Goal: Task Accomplishment & Management: Manage account settings

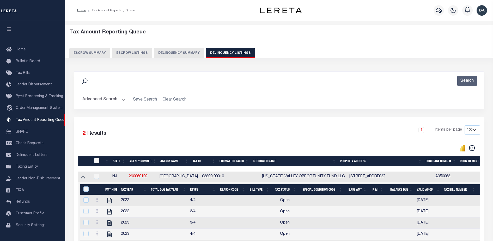
select select "100"
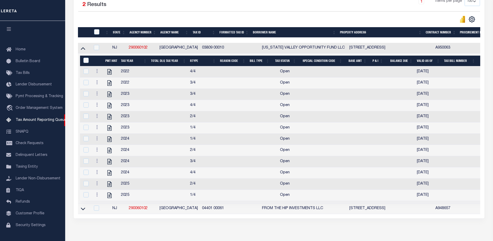
scroll to position [13, 0]
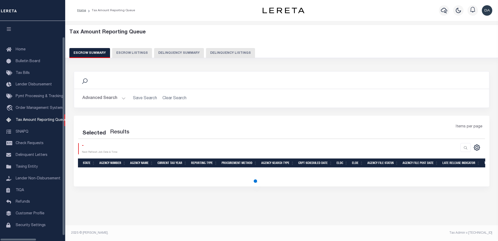
select select "100"
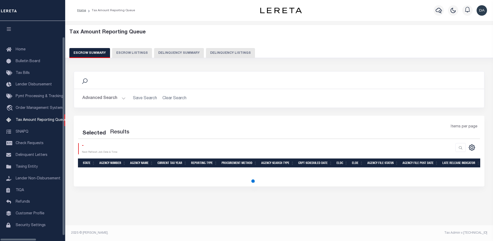
scroll to position [13, 0]
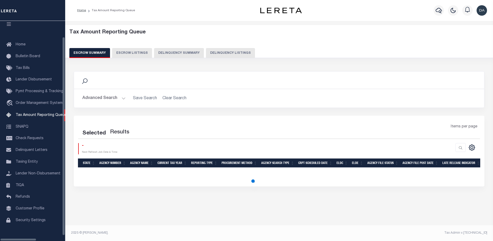
select select "100"
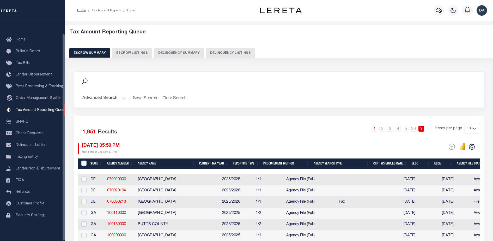
click at [176, 53] on button "Delinquency Summary" at bounding box center [179, 53] width 50 height 10
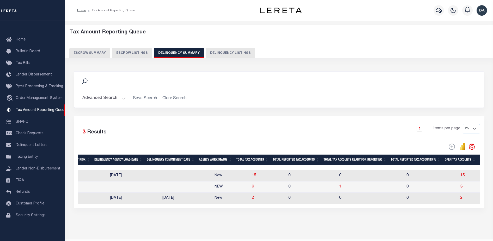
scroll to position [0, 344]
click at [297, 208] on div "Selected 3 Results 1 Items per page 25 100 200 500 1000" at bounding box center [279, 161] width 411 height 92
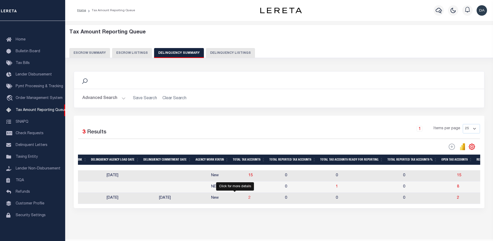
click at [248, 199] on span "2" at bounding box center [249, 198] width 2 height 4
select select "100"
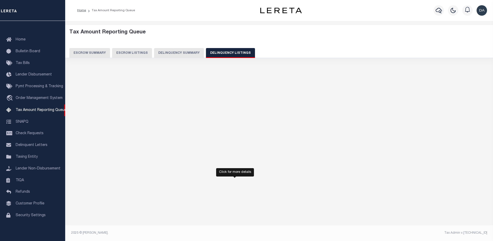
select select "100"
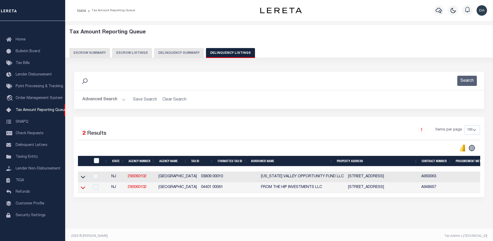
click at [83, 188] on icon at bounding box center [83, 187] width 4 height 5
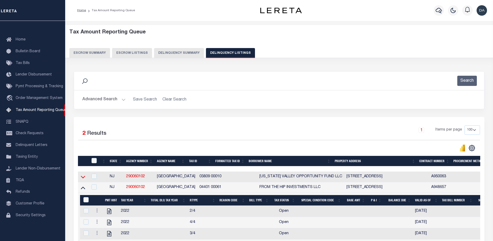
click at [85, 178] on icon at bounding box center [83, 176] width 4 height 5
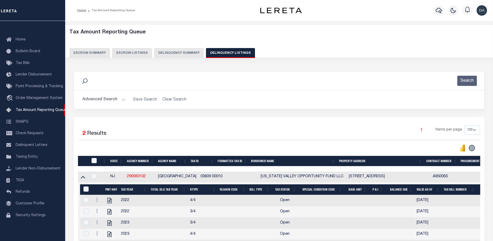
click at [184, 50] on button "Delinquency Summary" at bounding box center [179, 53] width 50 height 10
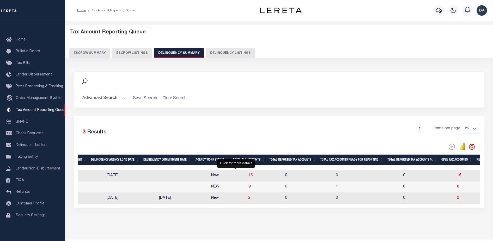
click at [248, 176] on span "15" at bounding box center [250, 175] width 4 height 4
select select "100"
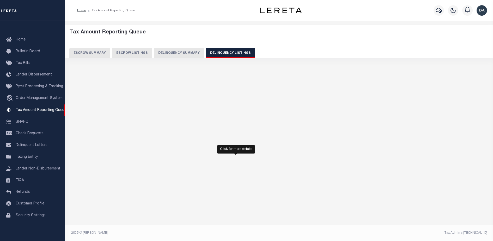
select select "100"
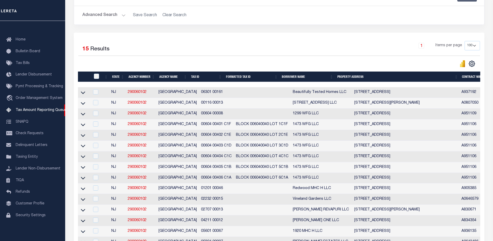
scroll to position [0, 0]
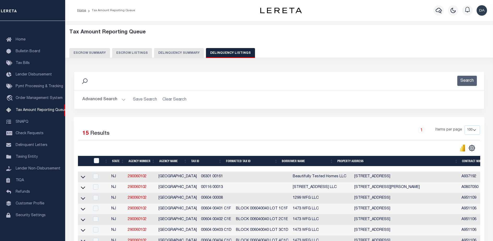
click at [170, 55] on button "Delinquency Summary" at bounding box center [179, 53] width 50 height 10
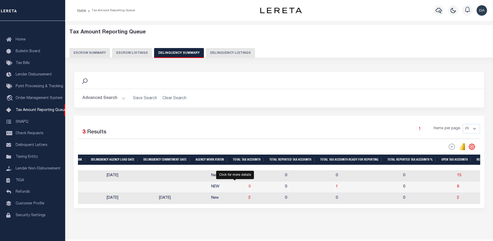
click at [248, 188] on span "9" at bounding box center [249, 187] width 2 height 4
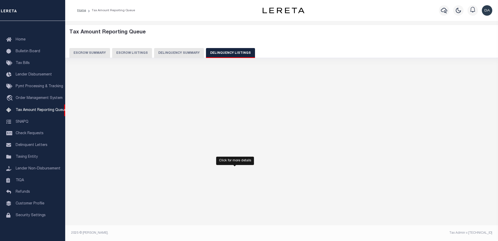
select select "100"
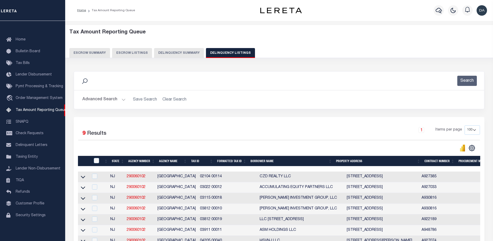
click at [176, 54] on button "Delinquency Summary" at bounding box center [179, 53] width 50 height 10
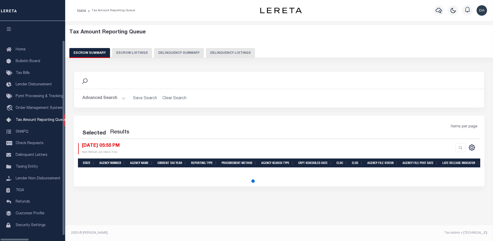
select select "100"
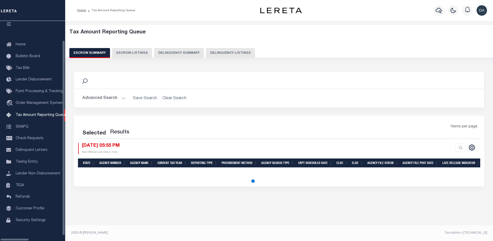
select select "100"
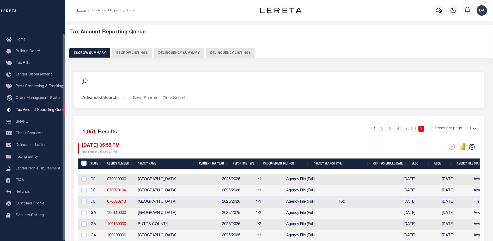
click at [166, 54] on button "Delinquency Summary" at bounding box center [179, 53] width 50 height 10
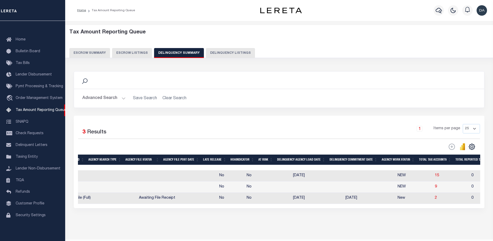
scroll to position [0, 0]
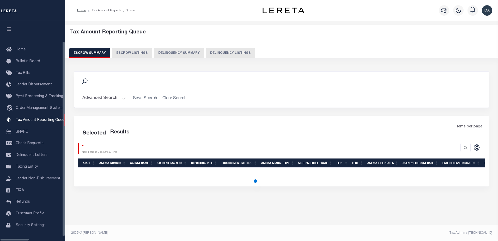
select select "100"
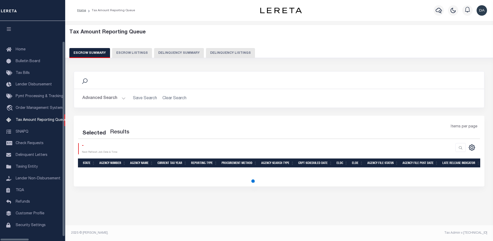
scroll to position [13, 0]
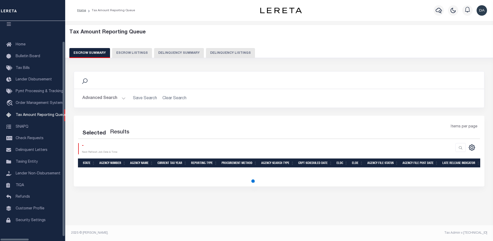
select select "100"
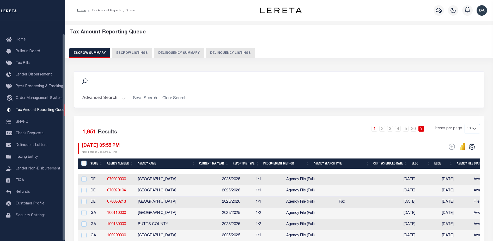
click at [172, 55] on button "Delinquency Summary" at bounding box center [179, 53] width 50 height 10
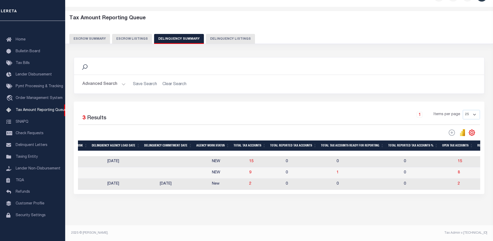
scroll to position [0, 0]
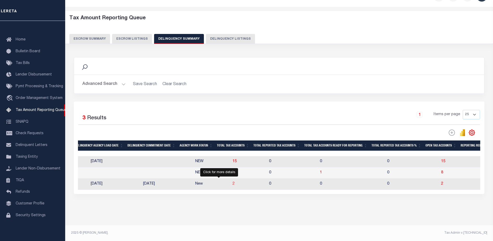
click at [233, 182] on span "2" at bounding box center [234, 184] width 2 height 4
select select "100"
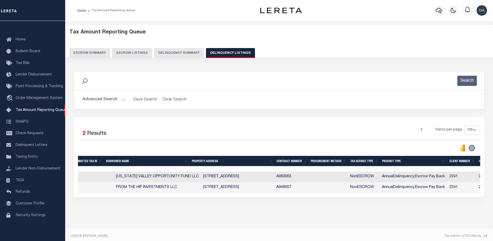
scroll to position [0, 202]
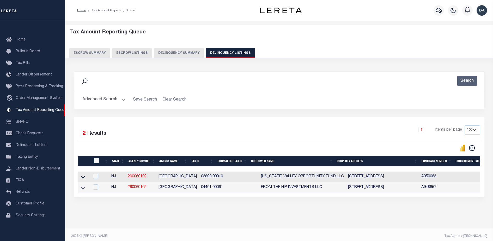
click at [184, 52] on button "Delinquency Summary" at bounding box center [179, 53] width 50 height 10
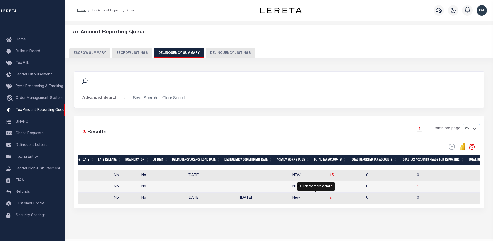
click at [329, 199] on span "2" at bounding box center [330, 198] width 2 height 4
select select "100"
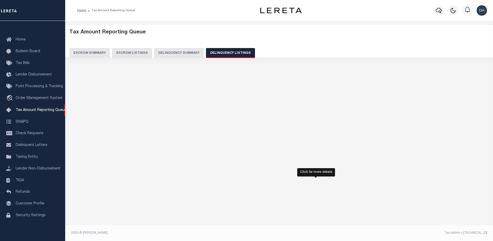
select select "100"
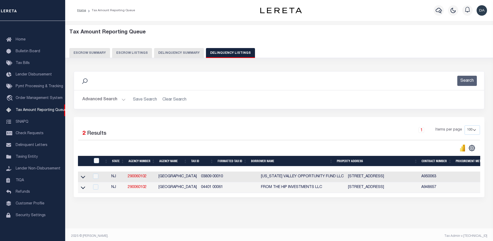
click at [172, 53] on button "Delinquency Summary" at bounding box center [179, 53] width 50 height 10
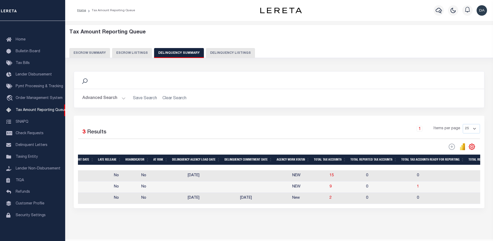
click at [111, 95] on button "Advanced Search" at bounding box center [103, 98] width 43 height 10
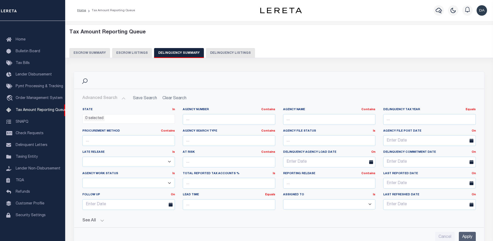
click at [93, 217] on div "See All Work Queue Is Is Contains --ALL-- Delinquent Is" at bounding box center [278, 218] width 393 height 9
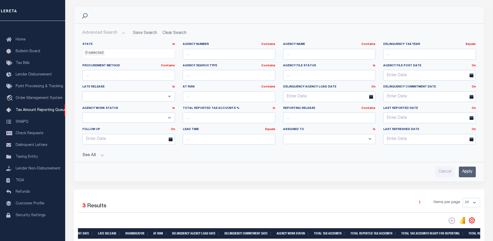
click at [102, 156] on button "See All" at bounding box center [278, 155] width 393 height 5
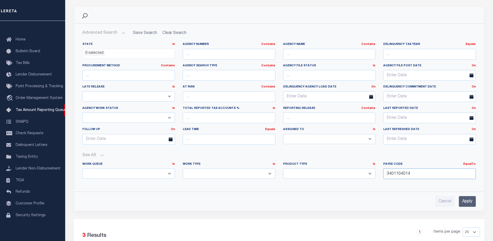
click at [409, 171] on input "3401104014" at bounding box center [429, 173] width 93 height 11
click at [409, 170] on input "3401104014" at bounding box center [429, 173] width 93 height 11
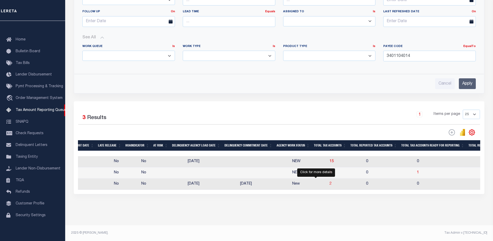
click at [329, 182] on span "2" at bounding box center [330, 184] width 2 height 4
select select "100"
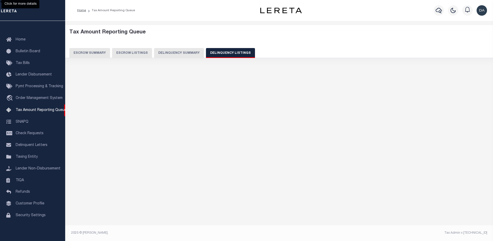
select select "100"
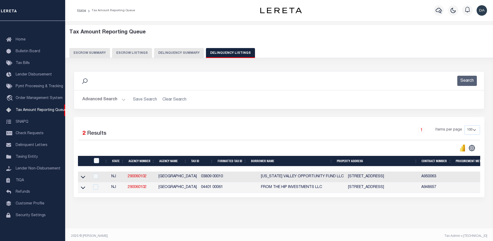
click at [182, 52] on button "Delinquency Summary" at bounding box center [179, 53] width 50 height 10
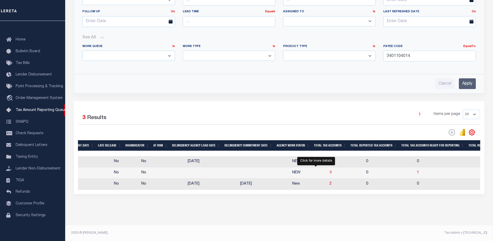
click at [329, 170] on span "9" at bounding box center [330, 172] width 2 height 4
select select "100"
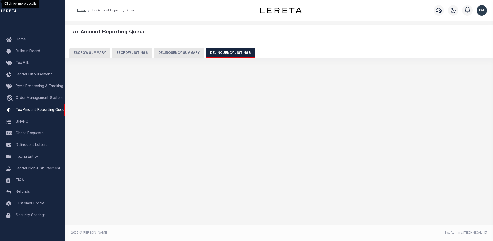
select select "100"
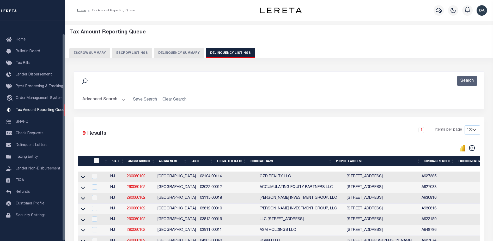
click at [182, 56] on button "Delinquency Summary" at bounding box center [179, 53] width 50 height 10
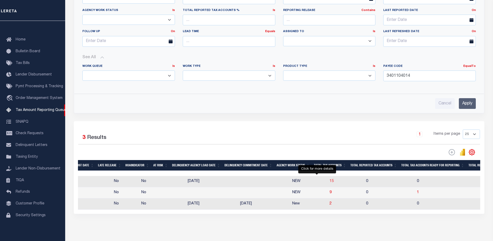
click at [329, 181] on span "15" at bounding box center [331, 181] width 4 height 4
select select "100"
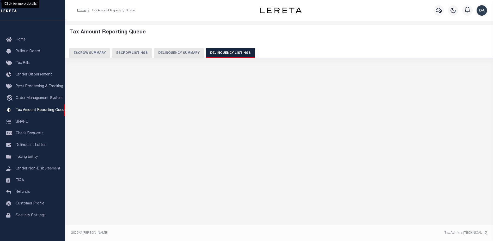
select select "100"
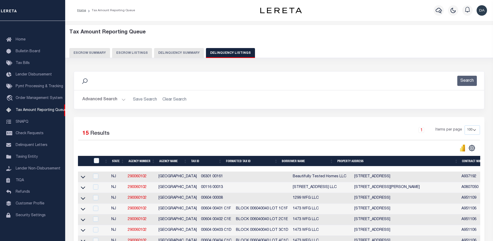
click at [185, 56] on button "Delinquency Summary" at bounding box center [179, 53] width 50 height 10
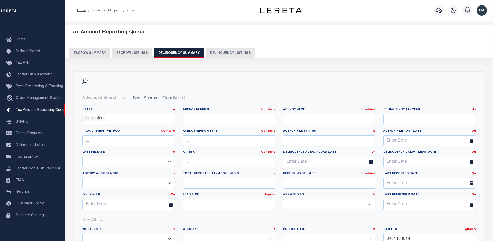
drag, startPoint x: 130, startPoint y: 48, endPoint x: 154, endPoint y: 51, distance: 24.1
click at [130, 48] on button "Escrow Listings" at bounding box center [132, 53] width 40 height 10
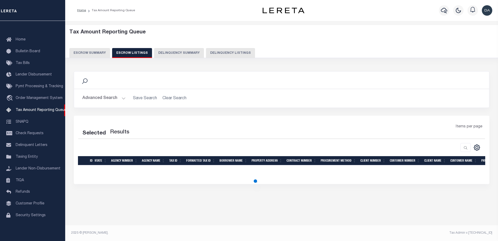
click at [157, 51] on button "Delinquency Summary" at bounding box center [179, 53] width 50 height 10
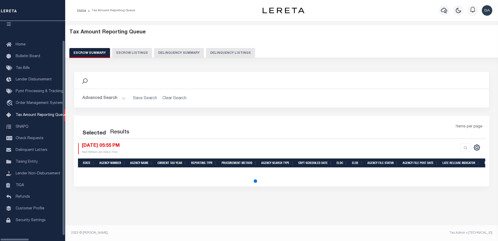
select select "100"
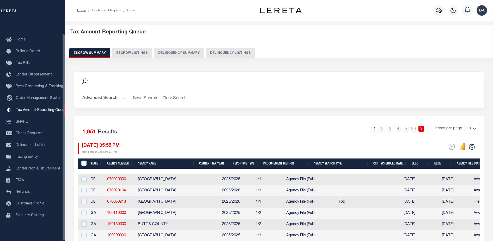
scroll to position [13, 0]
click at [174, 55] on button "Delinquency Summary" at bounding box center [179, 53] width 50 height 10
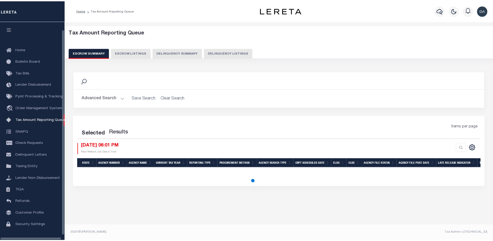
scroll to position [13, 0]
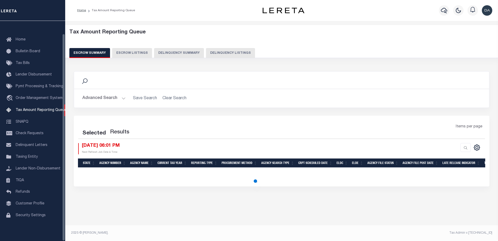
select select "100"
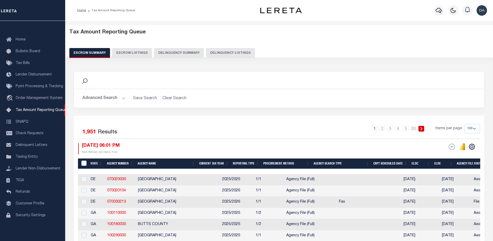
click at [182, 56] on button "Delinquency Summary" at bounding box center [179, 53] width 50 height 10
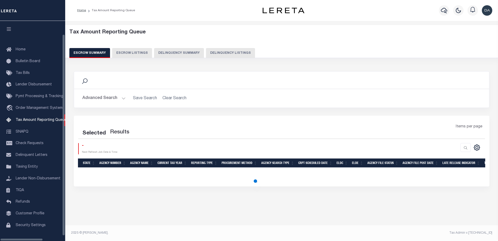
select select "100"
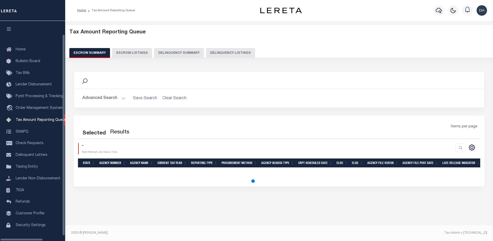
scroll to position [13, 0]
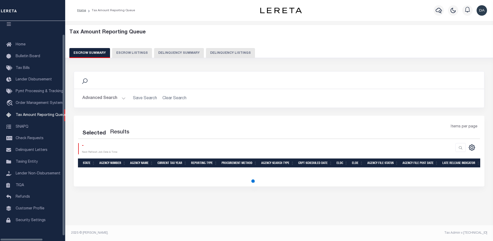
select select "100"
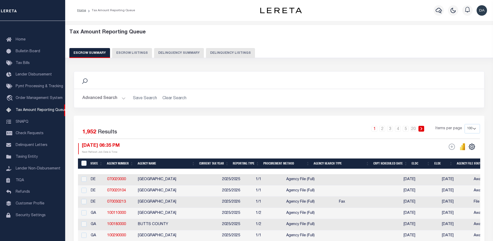
click at [185, 52] on button "Delinquency Summary" at bounding box center [179, 53] width 50 height 10
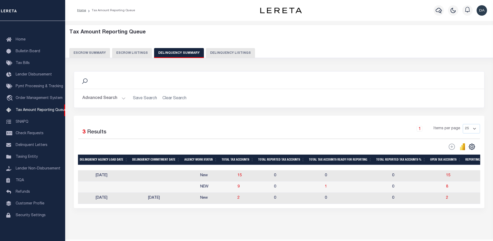
scroll to position [0, 361]
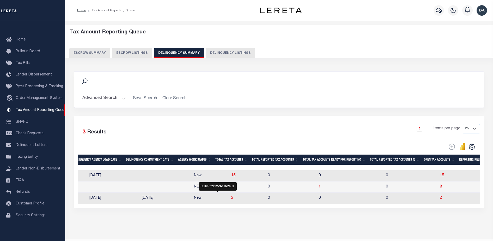
click at [231, 199] on span "2" at bounding box center [232, 198] width 2 height 4
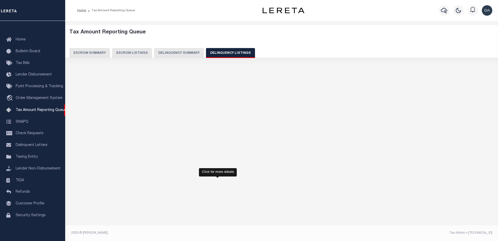
select select "100"
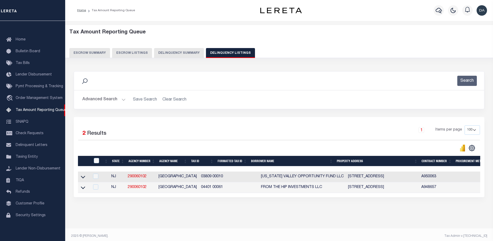
click at [188, 50] on button "Delinquency Summary" at bounding box center [179, 53] width 50 height 10
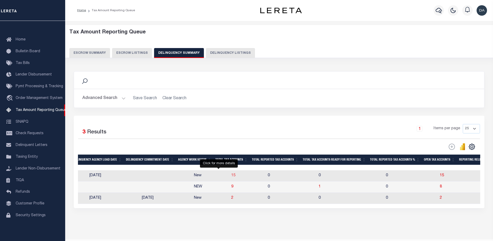
click at [231, 175] on span "15" at bounding box center [233, 175] width 4 height 4
select select "100"
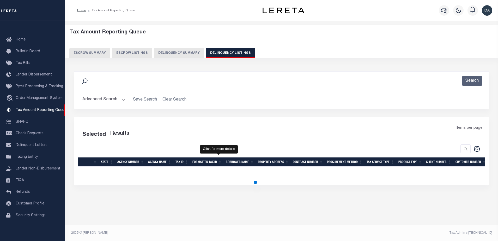
select select "100"
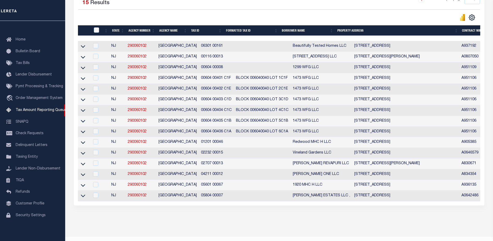
scroll to position [0, 0]
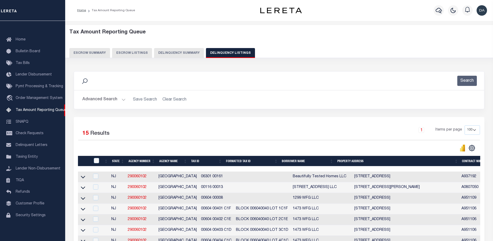
click at [172, 56] on button "Delinquency Summary" at bounding box center [179, 53] width 50 height 10
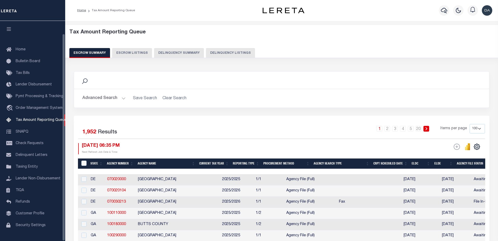
select select "100"
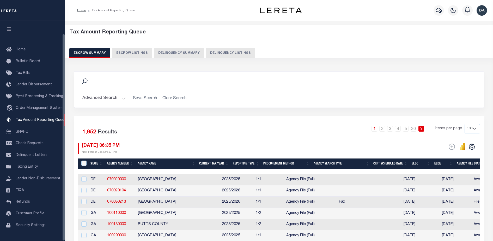
scroll to position [13, 0]
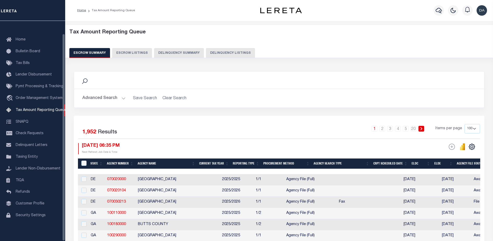
click at [162, 56] on button "Delinquency Summary" at bounding box center [179, 53] width 50 height 10
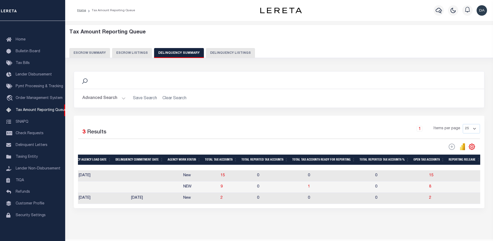
scroll to position [0, 373]
drag, startPoint x: 283, startPoint y: 90, endPoint x: 242, endPoint y: 113, distance: 46.9
click at [283, 90] on div "Advanced Search Save Search Clear Search SummaryGridWrapper_dynamictable_____De…" at bounding box center [279, 98] width 410 height 19
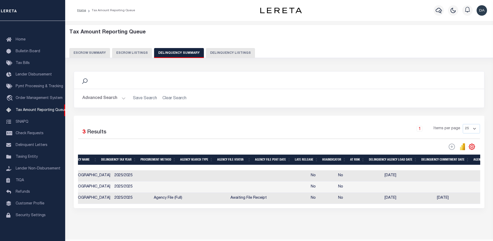
scroll to position [0, 0]
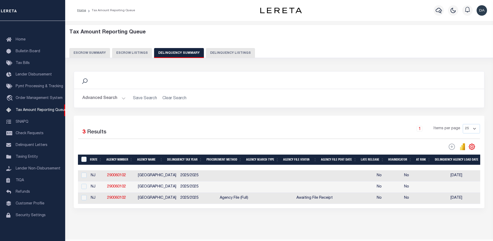
drag, startPoint x: 212, startPoint y: 196, endPoint x: 278, endPoint y: 197, distance: 66.0
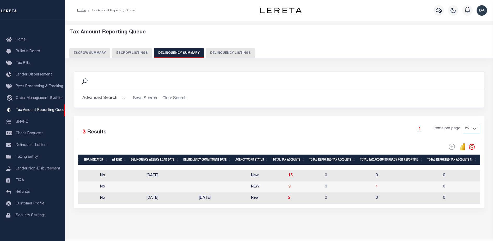
scroll to position [0, 304]
click at [286, 197] on td "2" at bounding box center [304, 197] width 36 height 11
checkbox input "true"
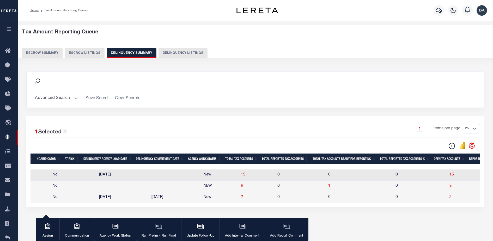
click at [239, 198] on td "2" at bounding box center [257, 197] width 36 height 11
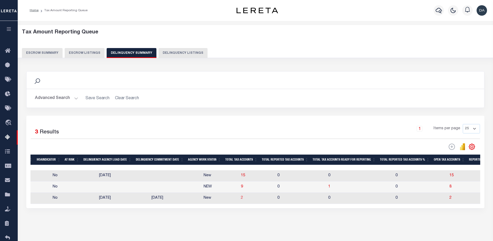
click at [241, 198] on span "2" at bounding box center [242, 198] width 2 height 4
select select "100"
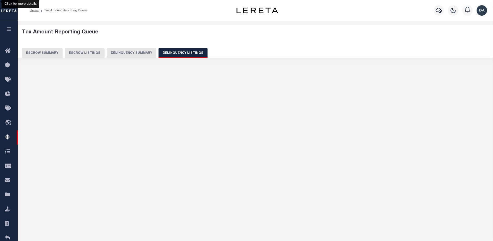
select select "100"
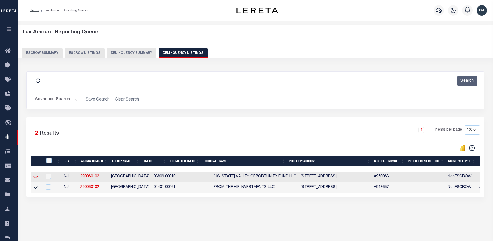
click at [35, 179] on icon at bounding box center [35, 176] width 4 height 5
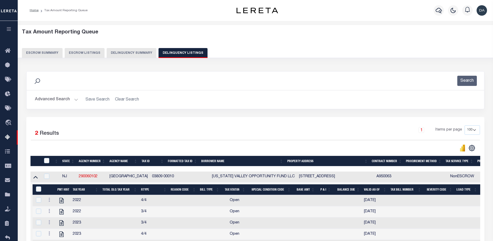
click at [219, 133] on div "1 Items per page 10 25 50 100 500" at bounding box center [312, 132] width 335 height 14
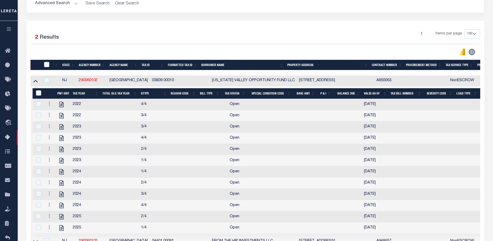
scroll to position [161, 0]
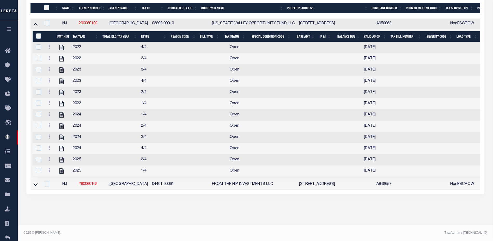
click at [38, 182] on link at bounding box center [36, 184] width 6 height 4
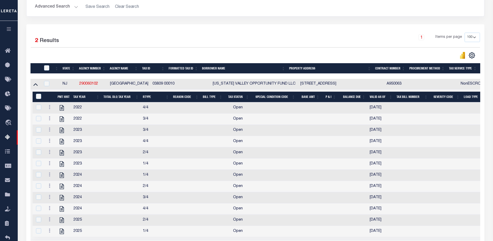
scroll to position [0, 0]
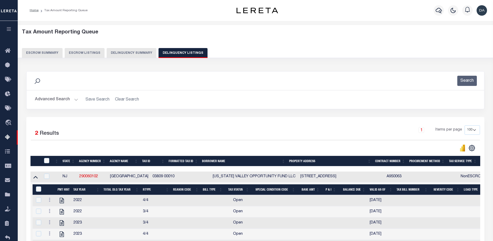
click at [143, 54] on button "Delinquency Summary" at bounding box center [132, 53] width 50 height 10
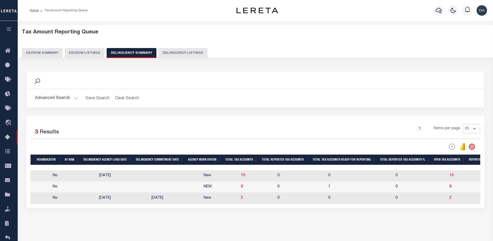
click at [45, 99] on button "Advanced Search" at bounding box center [56, 98] width 43 height 10
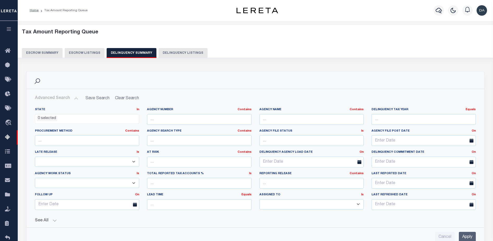
click at [47, 218] on button "See All" at bounding box center [255, 220] width 441 height 5
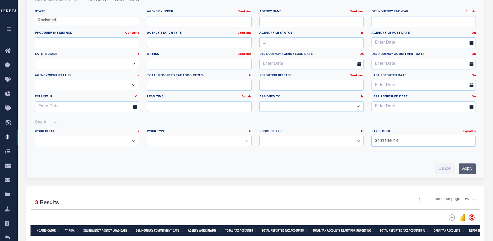
click at [389, 139] on input "3401104014" at bounding box center [423, 141] width 104 height 11
click at [468, 172] on input "Apply" at bounding box center [467, 168] width 17 height 11
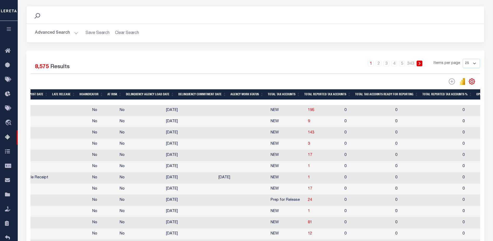
scroll to position [0, 0]
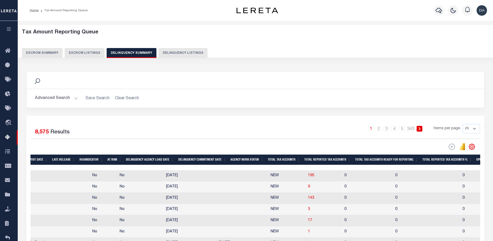
click at [68, 95] on button "Advanced Search" at bounding box center [56, 98] width 43 height 10
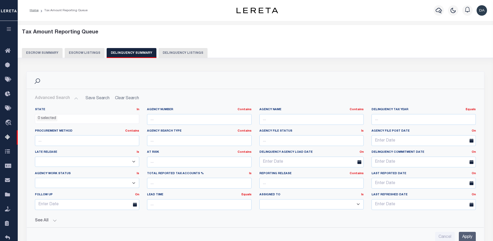
click at [42, 219] on button "See All" at bounding box center [255, 220] width 441 height 5
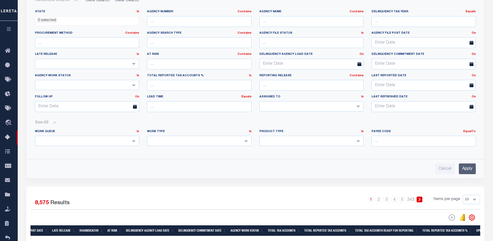
click at [191, 136] on select "Annual Delinquency Back Search Payment Status Check DTRACK" at bounding box center [199, 141] width 104 height 10
select select "AnnualDelinquency"
click at [147, 136] on select "Annual Delinquency Back Search Payment Status Check DTRACK" at bounding box center [199, 141] width 104 height 10
click at [473, 167] on input "Apply" at bounding box center [467, 168] width 17 height 11
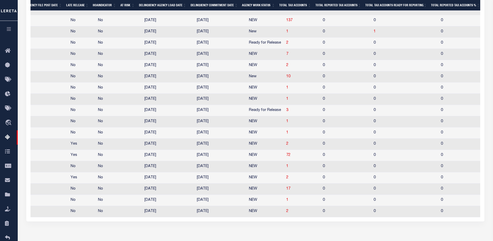
scroll to position [267, 0]
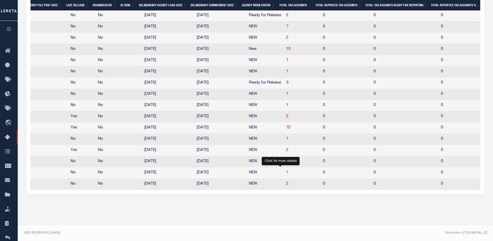
click at [286, 170] on span "1" at bounding box center [287, 172] width 2 height 4
select select "100"
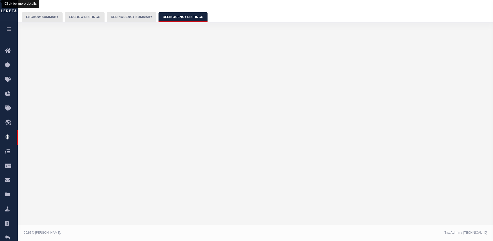
scroll to position [36, 0]
select select "100"
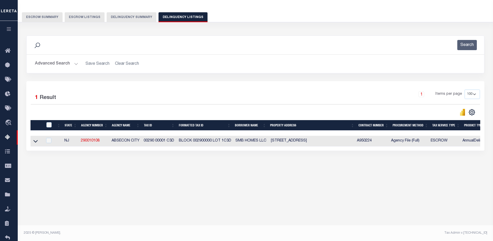
scroll to position [0, 0]
click at [35, 141] on icon at bounding box center [35, 140] width 4 height 5
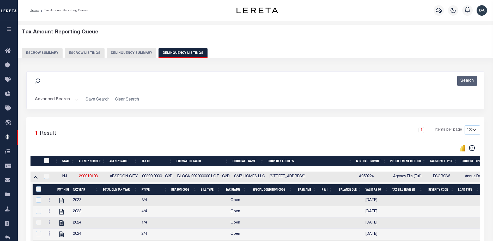
click at [127, 56] on button "Delinquency Summary" at bounding box center [132, 53] width 50 height 10
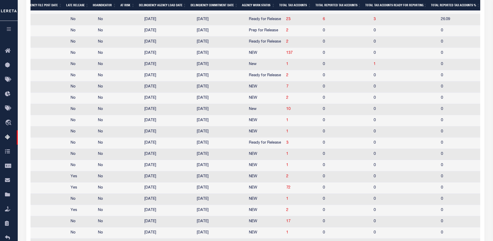
scroll to position [267, 0]
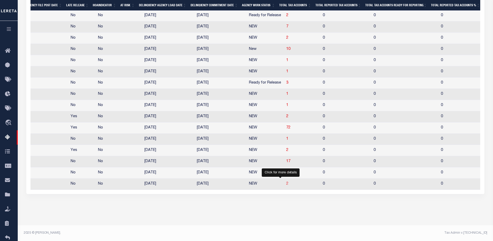
click at [286, 182] on span "2" at bounding box center [287, 184] width 2 height 4
select select "100"
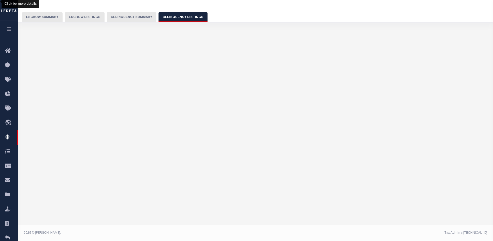
scroll to position [0, 0]
select select "100"
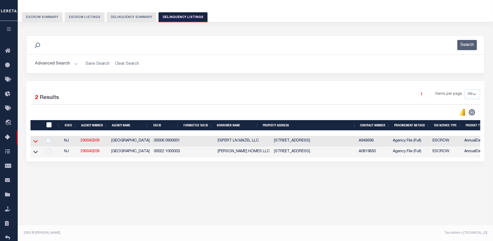
click at [37, 140] on icon at bounding box center [35, 140] width 4 height 5
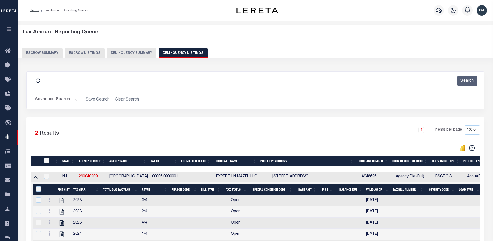
click at [122, 51] on button "Delinquency Summary" at bounding box center [132, 53] width 50 height 10
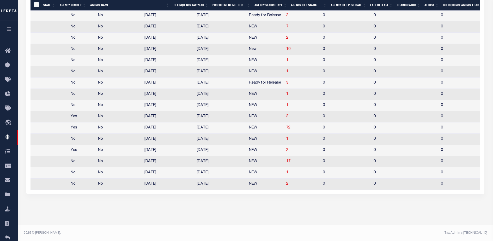
scroll to position [0, 304]
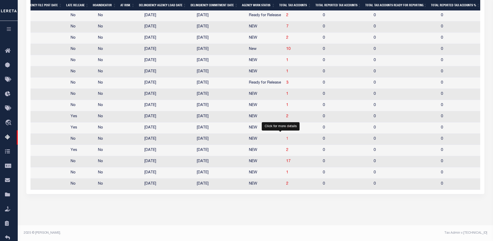
click at [286, 137] on span "1" at bounding box center [287, 139] width 2 height 4
select select "100"
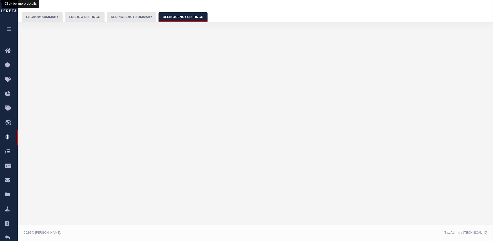
select select "100"
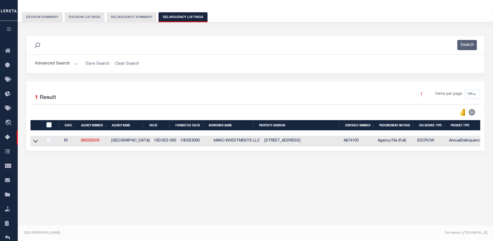
scroll to position [0, 0]
click at [33, 142] on link at bounding box center [36, 141] width 6 height 4
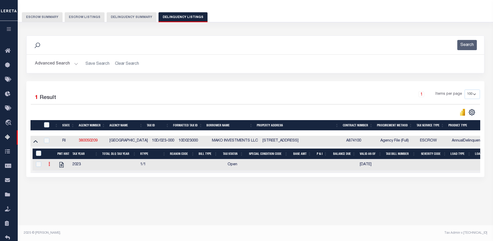
click at [47, 167] on link at bounding box center [49, 164] width 6 height 4
click at [55, 182] on img "" at bounding box center [55, 180] width 5 height 5
select select "OP2"
select select
type input "08/13/2025"
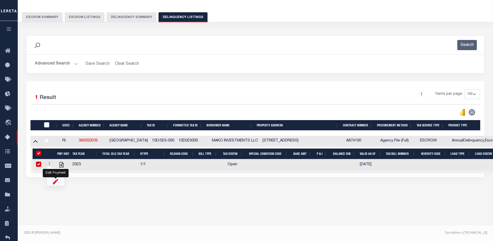
checkbox input "true"
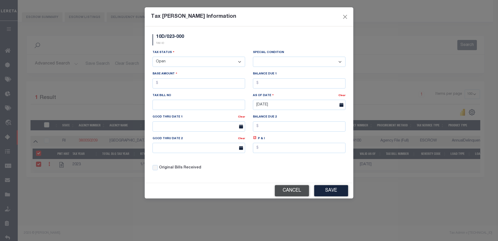
click at [286, 191] on button "Cancel" at bounding box center [292, 190] width 34 height 11
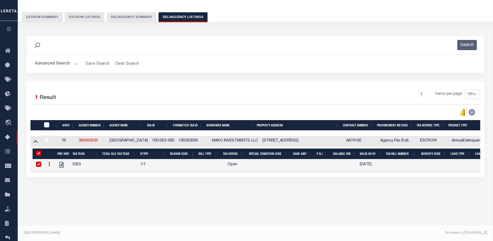
click at [50, 165] on link at bounding box center [49, 164] width 6 height 4
click at [56, 182] on img "" at bounding box center [55, 180] width 5 height 5
checkbox input "false"
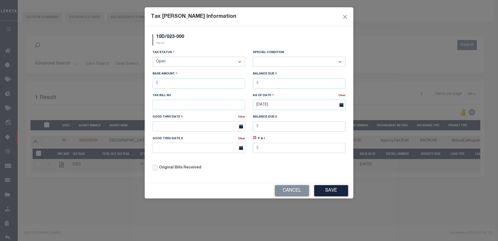
click at [184, 66] on select "- Select Status - Open Due/Unpaid Paid Incomplete No Tax Due Internal Refund Pr…" at bounding box center [198, 62] width 93 height 10
select select "PYD"
click at [152, 57] on select "- Select Status - Open Due/Unpaid Paid Incomplete No Tax Due Internal Refund Pr…" at bounding box center [198, 62] width 93 height 10
select select "0"
click at [211, 84] on input "text" at bounding box center [198, 83] width 93 height 10
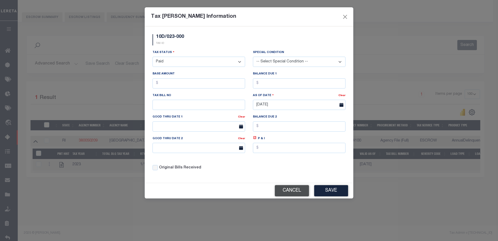
click at [282, 188] on button "Cancel" at bounding box center [292, 190] width 34 height 11
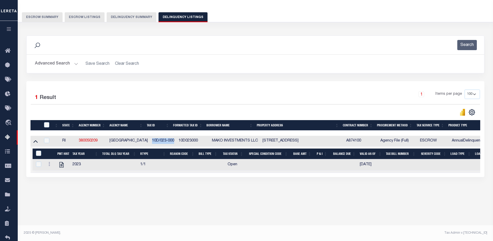
drag, startPoint x: 148, startPoint y: 142, endPoint x: 169, endPoint y: 145, distance: 22.1
click at [169, 145] on td "10D/023-000" at bounding box center [163, 141] width 27 height 11
checkbox input "true"
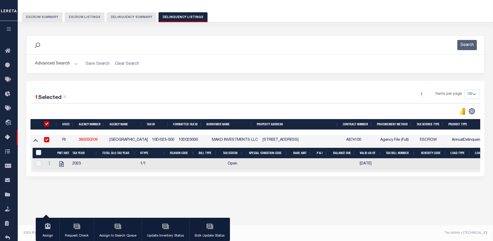
drag, startPoint x: 169, startPoint y: 145, endPoint x: 156, endPoint y: 102, distance: 44.8
click at [156, 102] on div "1 Items per page 10 25 50 100 500" at bounding box center [312, 96] width 335 height 14
drag, startPoint x: 148, startPoint y: 142, endPoint x: 169, endPoint y: 140, distance: 20.9
click at [169, 140] on td "10D/023-000" at bounding box center [163, 140] width 27 height 11
checkbox input "false"
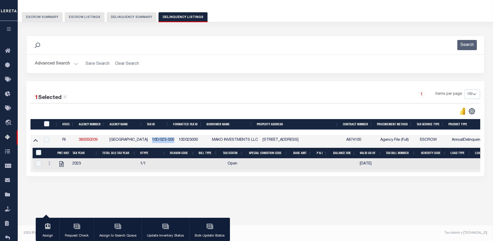
checkbox input "false"
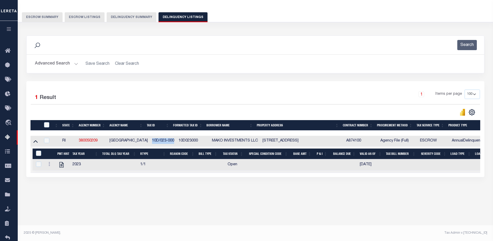
copy td "10D/023-000"
click at [127, 15] on button "Delinquency Summary" at bounding box center [132, 17] width 50 height 10
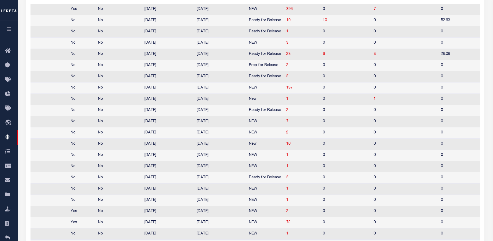
scroll to position [272, 0]
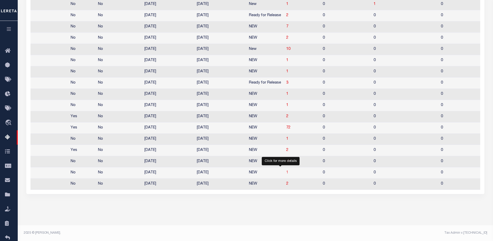
click at [286, 170] on span "1" at bounding box center [287, 172] width 2 height 4
select select "100"
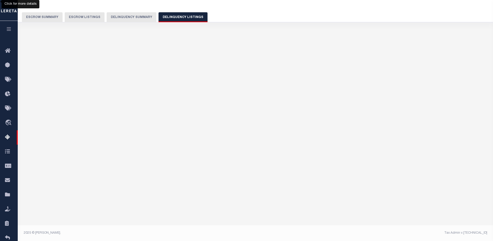
select select "100"
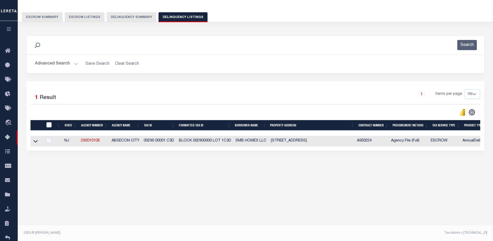
scroll to position [36, 0]
click at [39, 143] on td at bounding box center [36, 141] width 12 height 11
checkbox input "true"
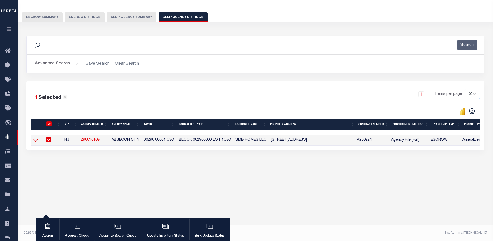
click at [37, 143] on icon at bounding box center [35, 139] width 4 height 5
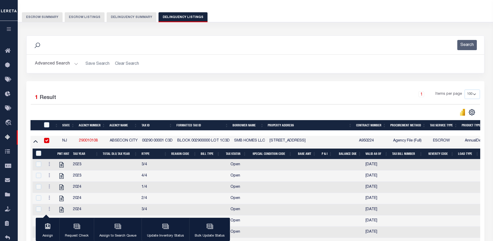
click at [129, 13] on button "Delinquency Summary" at bounding box center [132, 17] width 50 height 10
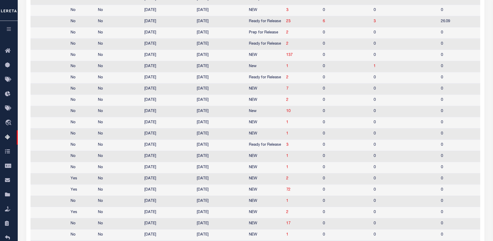
scroll to position [272, 0]
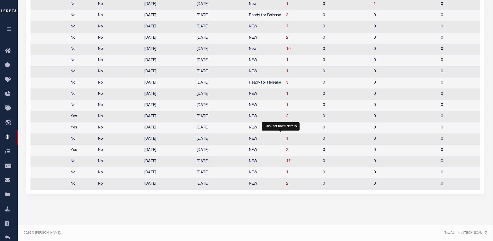
click at [286, 137] on span "1" at bounding box center [287, 139] width 2 height 4
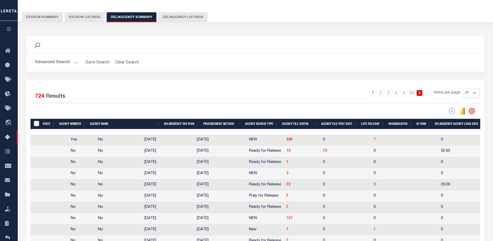
select select "100"
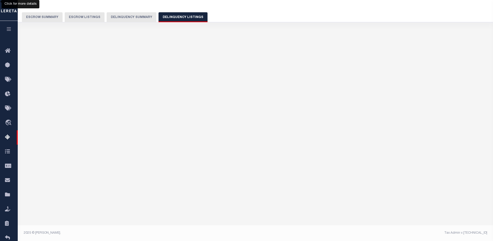
select select "100"
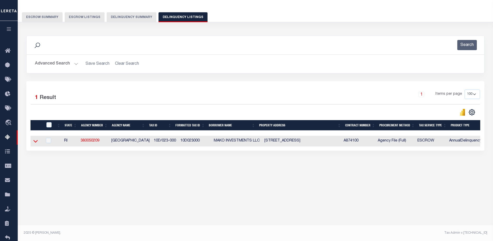
click at [36, 140] on icon at bounding box center [35, 140] width 4 height 5
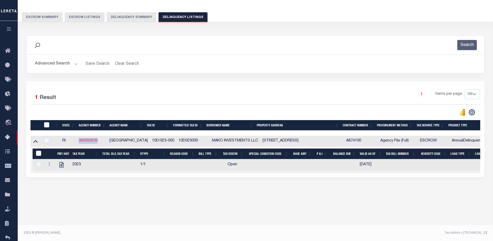
drag, startPoint x: 103, startPoint y: 142, endPoint x: 79, endPoint y: 142, distance: 23.5
click at [79, 142] on td "380050209" at bounding box center [92, 141] width 31 height 11
checkbox input "true"
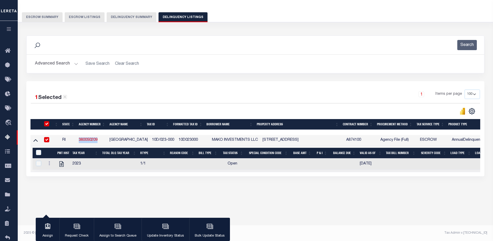
copy link "380050209"
click at [118, 21] on button "Delinquency Summary" at bounding box center [132, 17] width 50 height 10
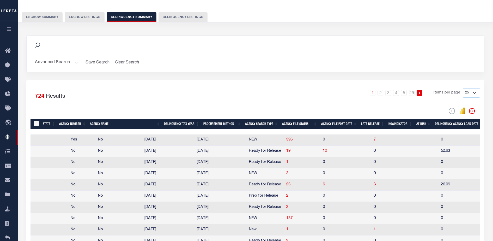
click at [57, 65] on button "Advanced Search" at bounding box center [56, 62] width 43 height 10
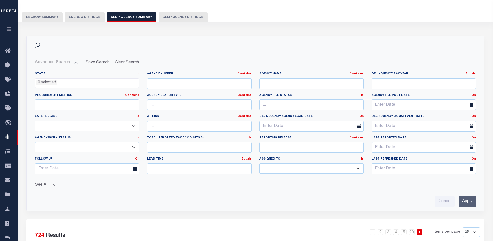
click at [170, 74] on label "Agency Number Contains Contains Is" at bounding box center [199, 74] width 104 height 4
click at [180, 81] on input "text" at bounding box center [199, 83] width 104 height 11
paste input "380050209"
type input "380050209"
click at [468, 206] on input "Apply" at bounding box center [467, 201] width 17 height 11
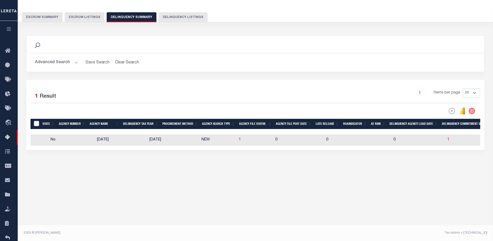
scroll to position [0, 304]
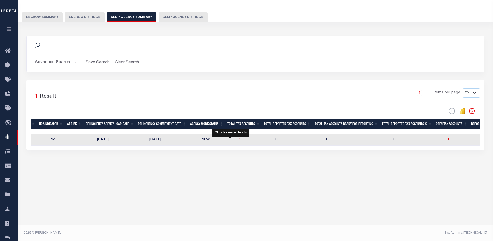
click at [239, 141] on span "1" at bounding box center [240, 140] width 2 height 4
select select "100"
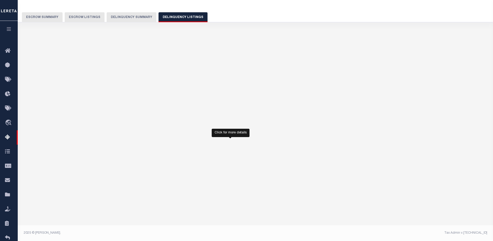
select select "100"
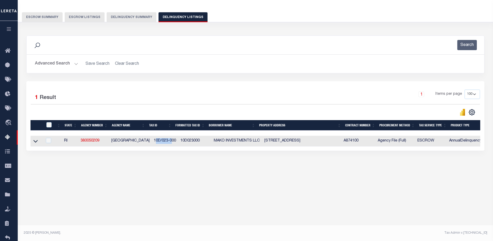
drag, startPoint x: 150, startPoint y: 143, endPoint x: 168, endPoint y: 142, distance: 17.8
click at [168, 142] on td "10D/023-000" at bounding box center [165, 141] width 27 height 11
checkbox input "true"
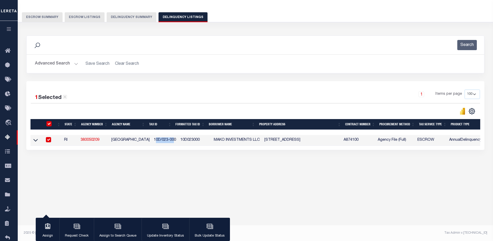
drag, startPoint x: 168, startPoint y: 142, endPoint x: 152, endPoint y: 143, distance: 16.5
click at [152, 143] on td "10D/023-000" at bounding box center [165, 140] width 27 height 11
checkbox input "false"
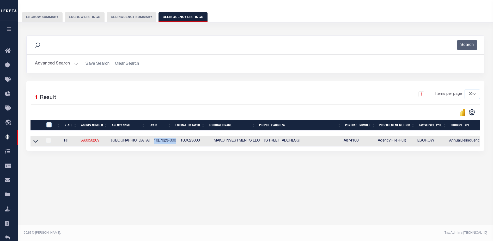
click at [152, 144] on td "10D/023-000" at bounding box center [165, 141] width 27 height 11
checkbox input "true"
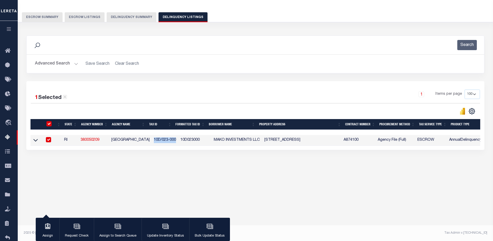
copy td "10D/023-000"
drag, startPoint x: 177, startPoint y: 142, endPoint x: 193, endPoint y: 143, distance: 15.7
click at [193, 143] on td "10D023000" at bounding box center [194, 140] width 33 height 11
checkbox input "false"
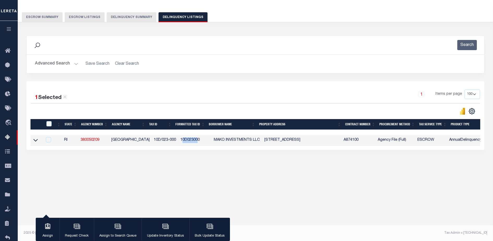
checkbox input "false"
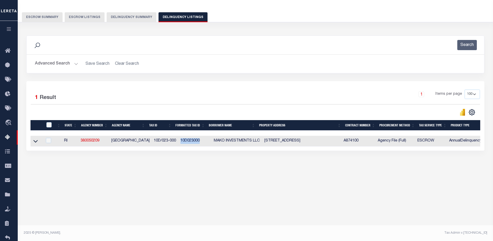
click at [195, 142] on td "10D023000" at bounding box center [194, 141] width 33 height 11
checkbox input "true"
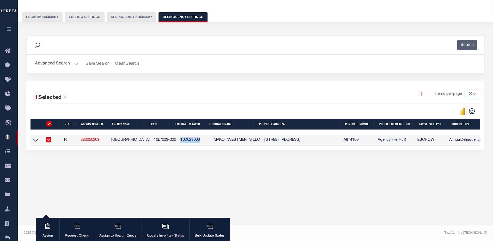
copy td "10D023000"
click at [37, 141] on icon at bounding box center [35, 140] width 4 height 3
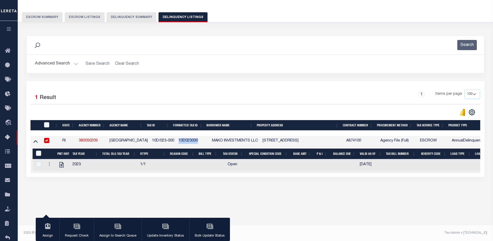
click at [37, 141] on icon at bounding box center [35, 140] width 4 height 5
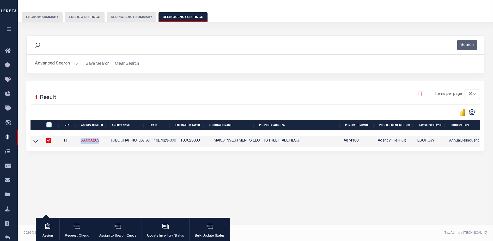
drag, startPoint x: 105, startPoint y: 143, endPoint x: 80, endPoint y: 141, distance: 25.9
click at [80, 141] on td "380050209" at bounding box center [93, 141] width 31 height 11
checkbox input "false"
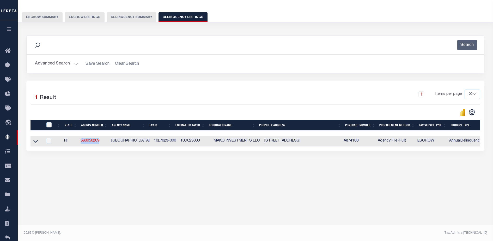
copy link "380050209"
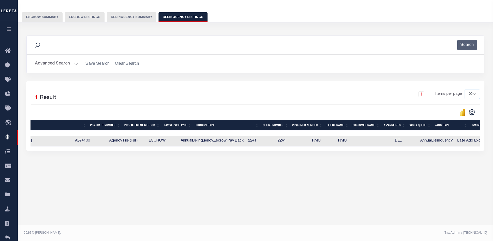
scroll to position [0, 0]
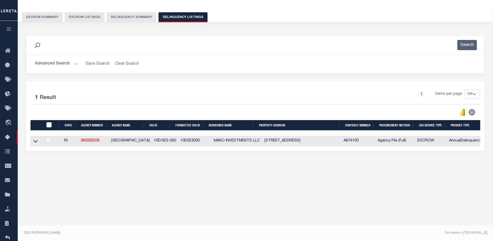
click at [40, 145] on td at bounding box center [36, 141] width 12 height 11
checkbox input "true"
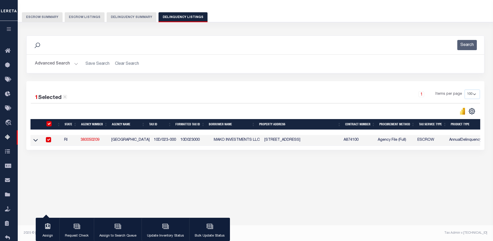
click at [33, 143] on td at bounding box center [36, 140] width 12 height 11
checkbox input "false"
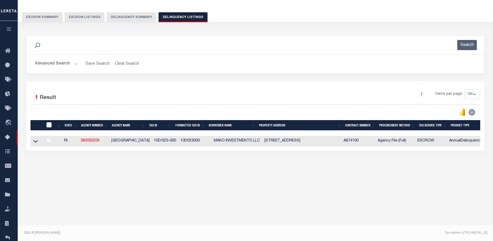
click at [33, 142] on link at bounding box center [36, 141] width 6 height 4
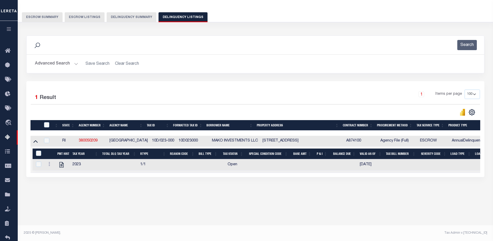
click at [122, 19] on button "Delinquency Summary" at bounding box center [132, 17] width 50 height 10
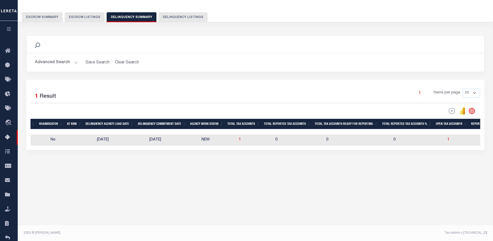
click at [64, 67] on button "Advanced Search" at bounding box center [56, 62] width 43 height 10
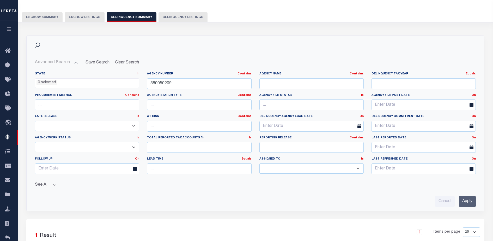
click at [59, 64] on button "Advanced Search" at bounding box center [56, 62] width 43 height 10
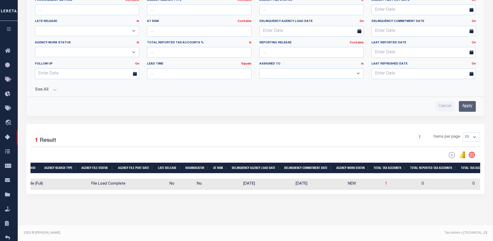
scroll to position [0, 114]
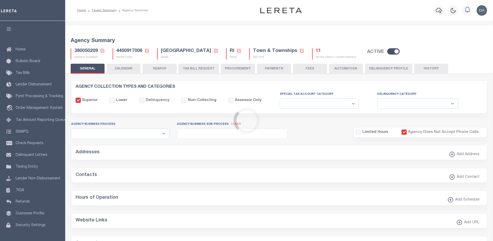
select select
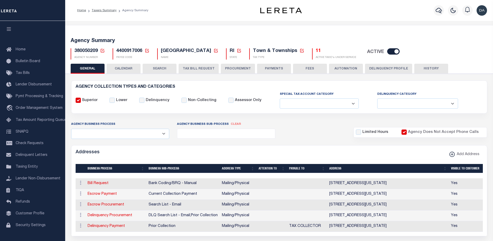
click at [124, 51] on span "4400917006" at bounding box center [129, 50] width 26 height 5
copy span "4400917006"
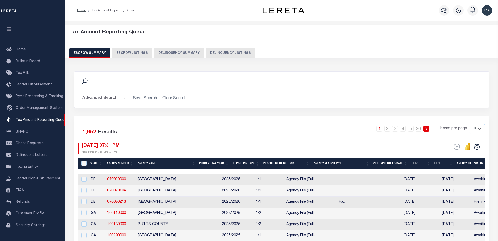
click at [177, 61] on div "Tax Amount Reporting Queue Escrow Summary Escrow Listings Delinquency Summary" at bounding box center [281, 45] width 443 height 41
click at [175, 56] on button "Delinquency Summary" at bounding box center [179, 53] width 50 height 10
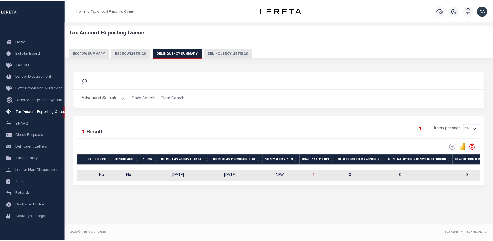
scroll to position [0, 324]
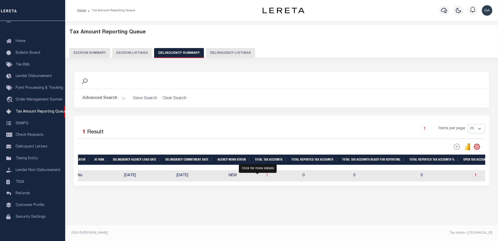
click at [266, 177] on span "1" at bounding box center [267, 175] width 2 height 4
select select "100"
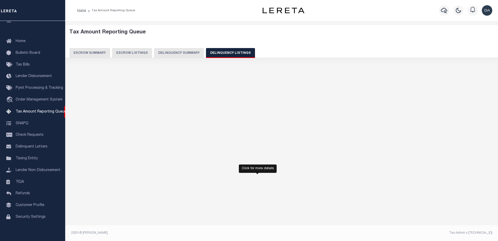
select select "100"
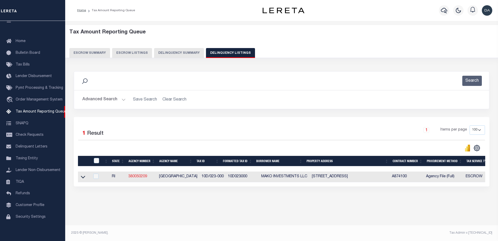
click at [140, 178] on link "380050209" at bounding box center [137, 176] width 19 height 4
checkbox input "true"
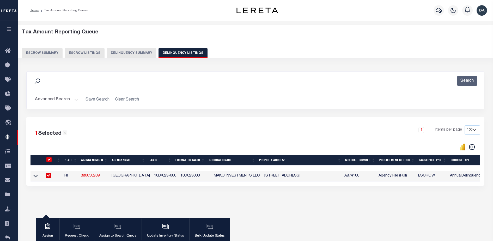
drag, startPoint x: 37, startPoint y: 175, endPoint x: 70, endPoint y: 182, distance: 34.0
click at [37, 175] on icon at bounding box center [35, 175] width 4 height 5
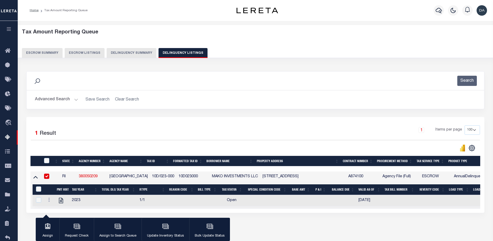
scroll to position [36, 0]
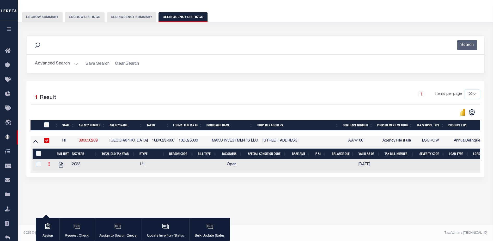
click at [47, 167] on link at bounding box center [49, 164] width 6 height 4
click at [56, 183] on img "" at bounding box center [55, 180] width 5 height 5
select select "OP2"
select select
type input "08/13/2025"
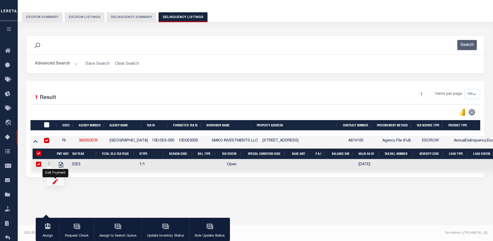
checkbox input "true"
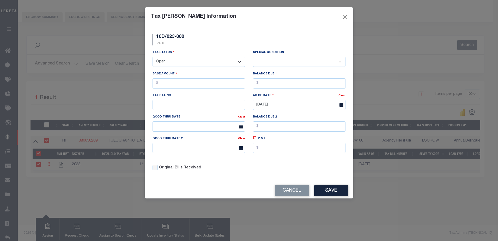
click at [191, 62] on select "- Select Status - Open Due/Unpaid Paid Incomplete No Tax Due Internal Refund Pr…" at bounding box center [198, 62] width 93 height 10
click at [310, 157] on div "P & I" at bounding box center [299, 146] width 100 height 21
click at [192, 61] on select "- Select Status - Open Due/Unpaid Paid Incomplete No Tax Due Internal Refund Pr…" at bounding box center [198, 62] width 93 height 10
select select "PYD"
click at [152, 57] on select "- Select Status - Open Due/Unpaid Paid Incomplete No Tax Due Internal Refund Pr…" at bounding box center [198, 62] width 93 height 10
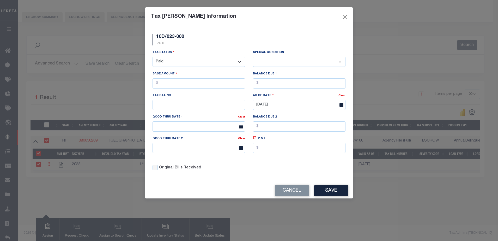
select select "0"
click at [309, 190] on button "Cancel" at bounding box center [292, 190] width 34 height 11
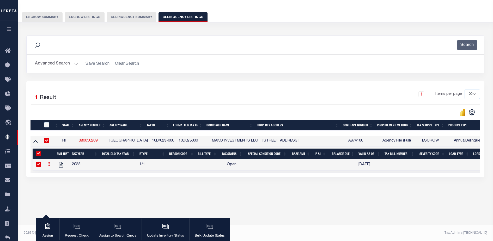
click at [309, 190] on div "Data sync process is currently running, you may face some response delays. Sear…" at bounding box center [255, 111] width 465 height 162
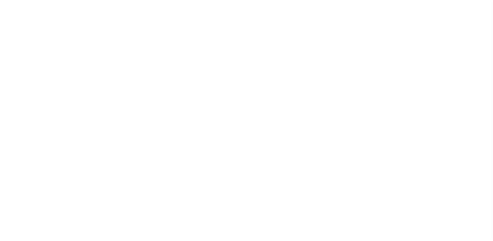
select select
